Goal: Information Seeking & Learning: Learn about a topic

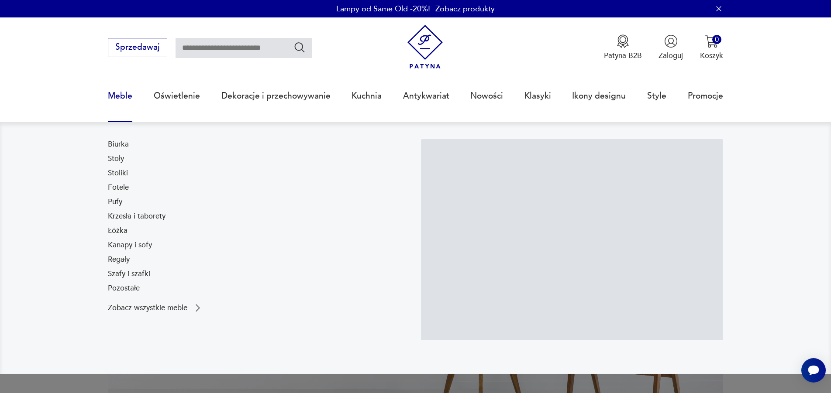
click at [125, 97] on link "Meble" at bounding box center [120, 96] width 24 height 40
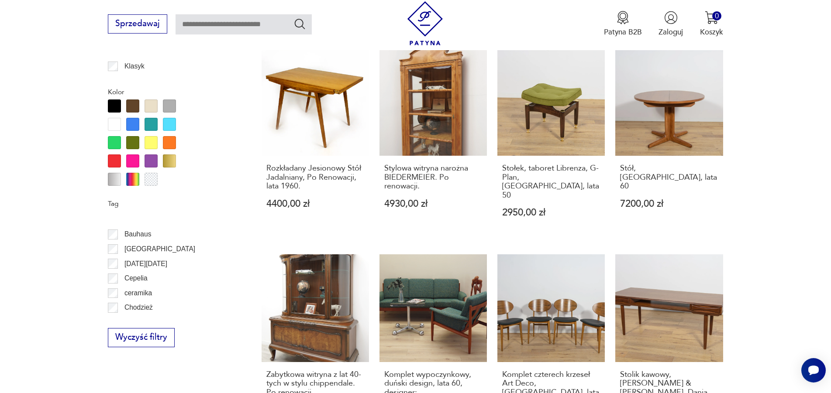
scroll to position [189, 0]
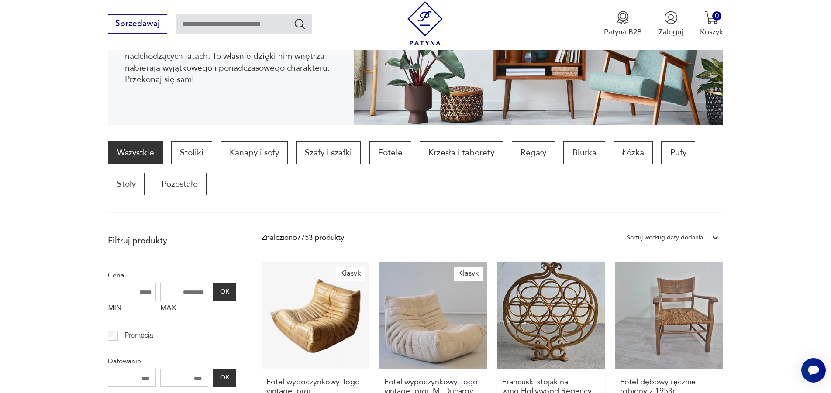
click at [555, 310] on link "Francuski stojak na wino,Hollywood Regency 650,00 zł" at bounding box center [550, 370] width 107 height 216
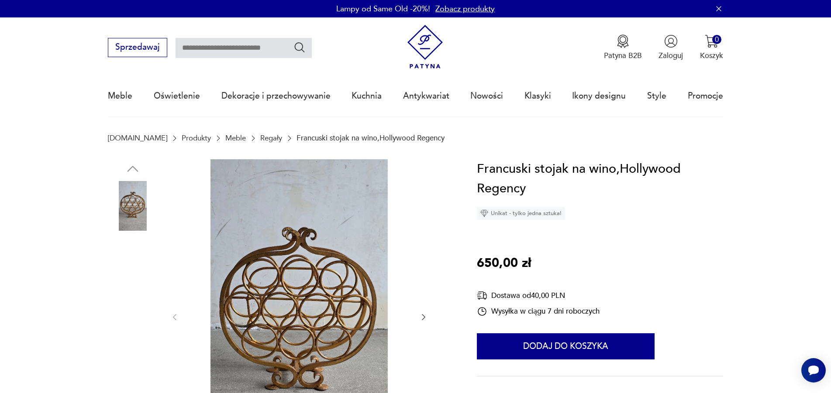
click at [134, 220] on img at bounding box center [133, 206] width 50 height 50
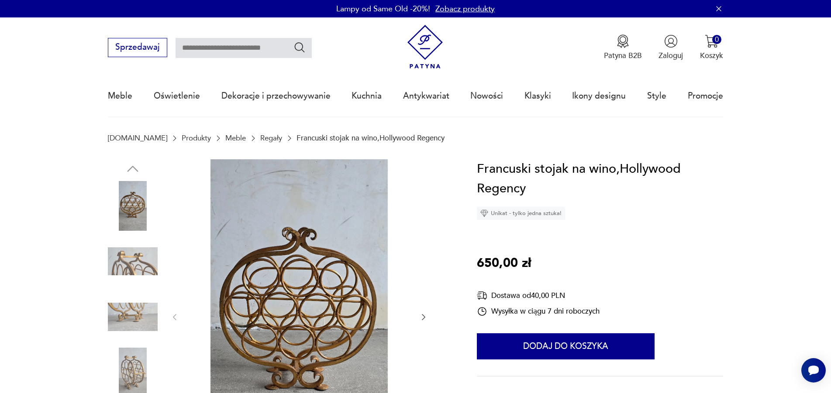
click at [134, 258] on img at bounding box center [133, 262] width 50 height 50
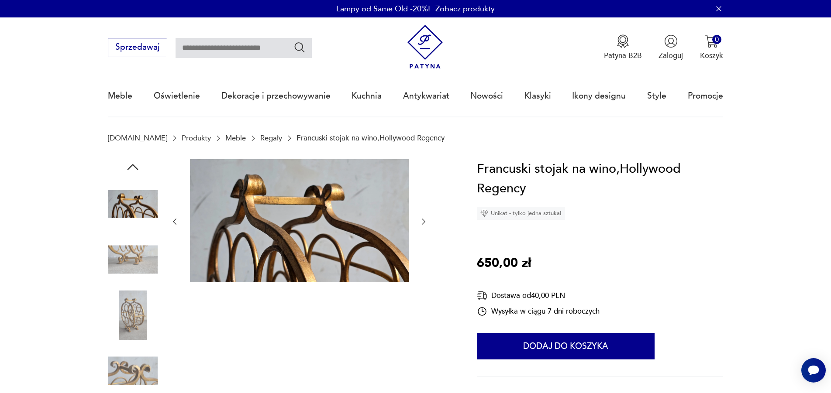
click at [138, 309] on img at bounding box center [133, 316] width 50 height 50
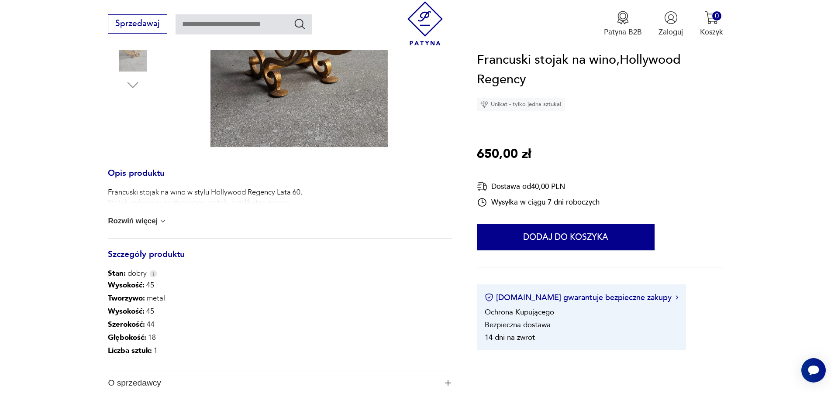
scroll to position [490, 0]
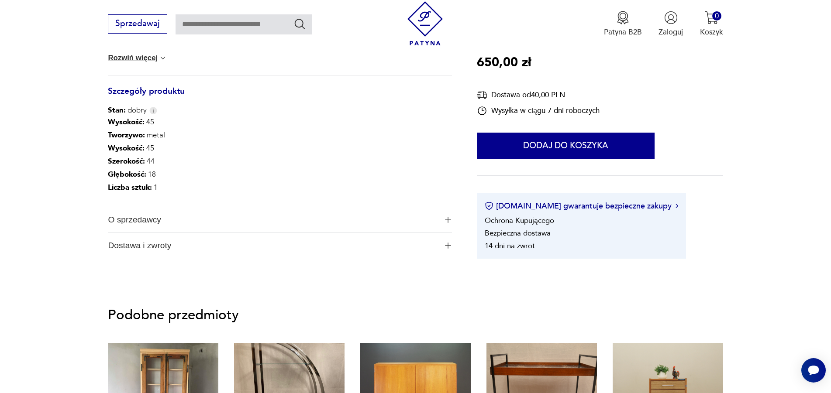
click at [150, 225] on span "O sprzedawcy" at bounding box center [272, 219] width 329 height 25
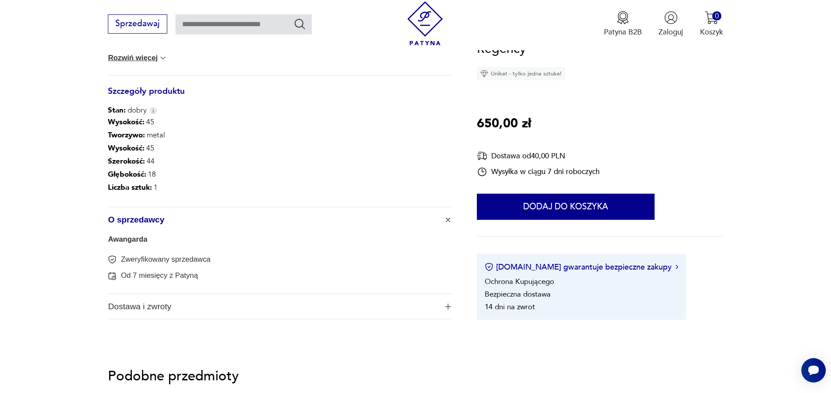
click at [136, 244] on link "Awangarda" at bounding box center [127, 239] width 39 height 8
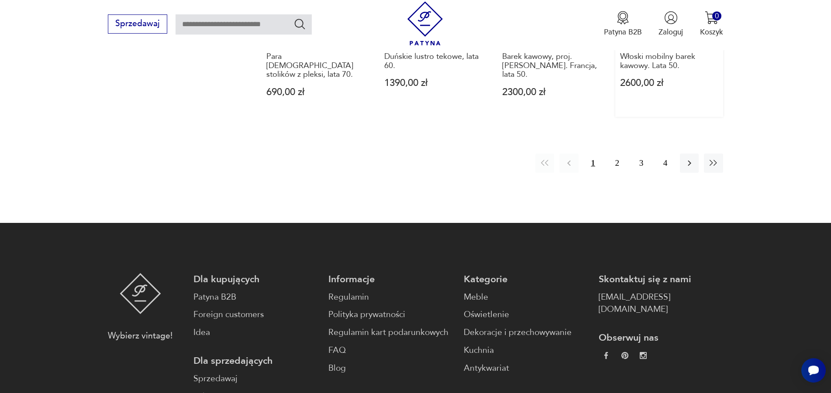
scroll to position [844, 0]
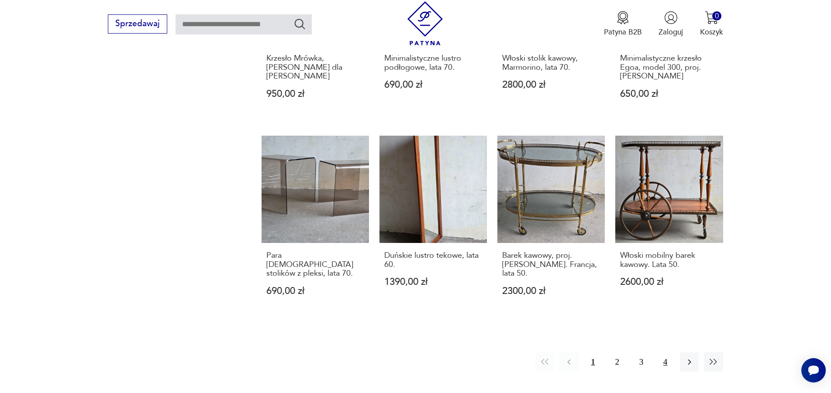
click at [670, 353] on button "4" at bounding box center [665, 362] width 19 height 19
